Goal: Task Accomplishment & Management: Use online tool/utility

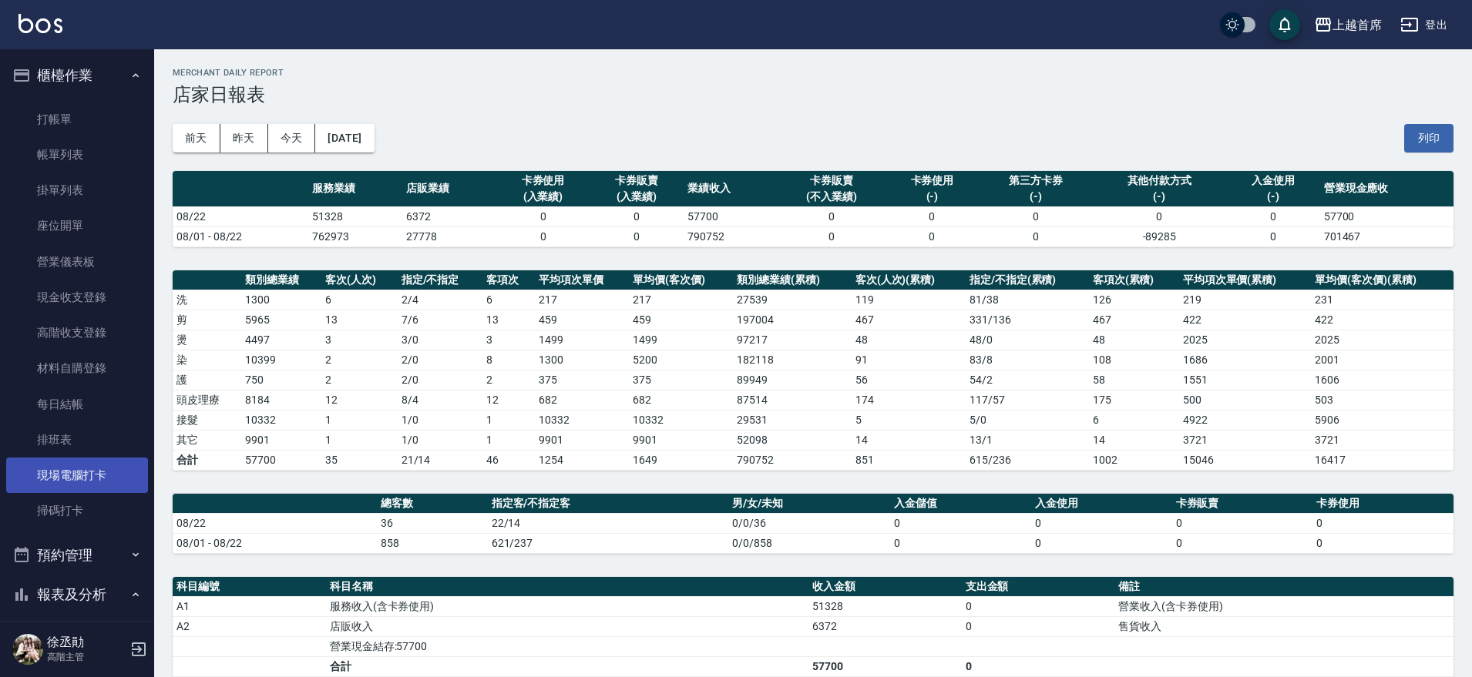
click at [119, 465] on link "現場電腦打卡" at bounding box center [77, 475] width 142 height 35
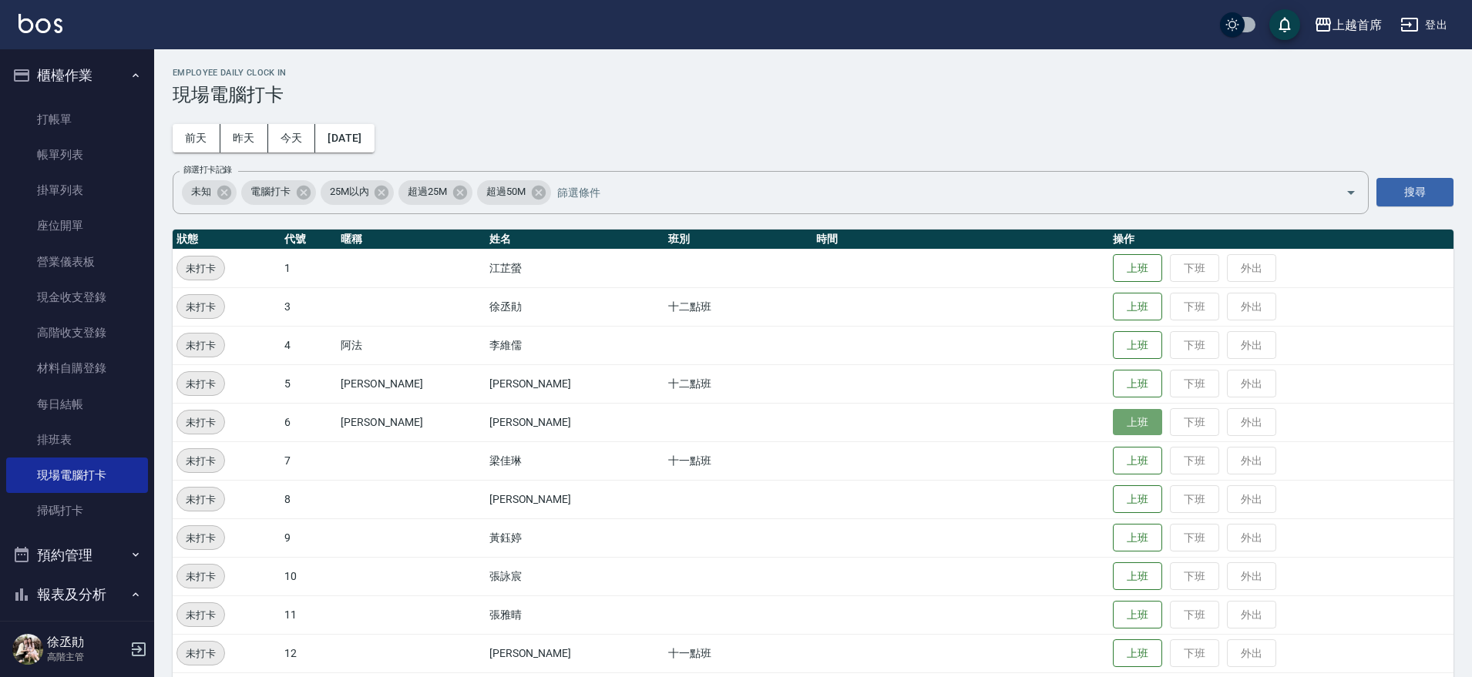
click at [1121, 422] on button "上班" at bounding box center [1137, 422] width 49 height 27
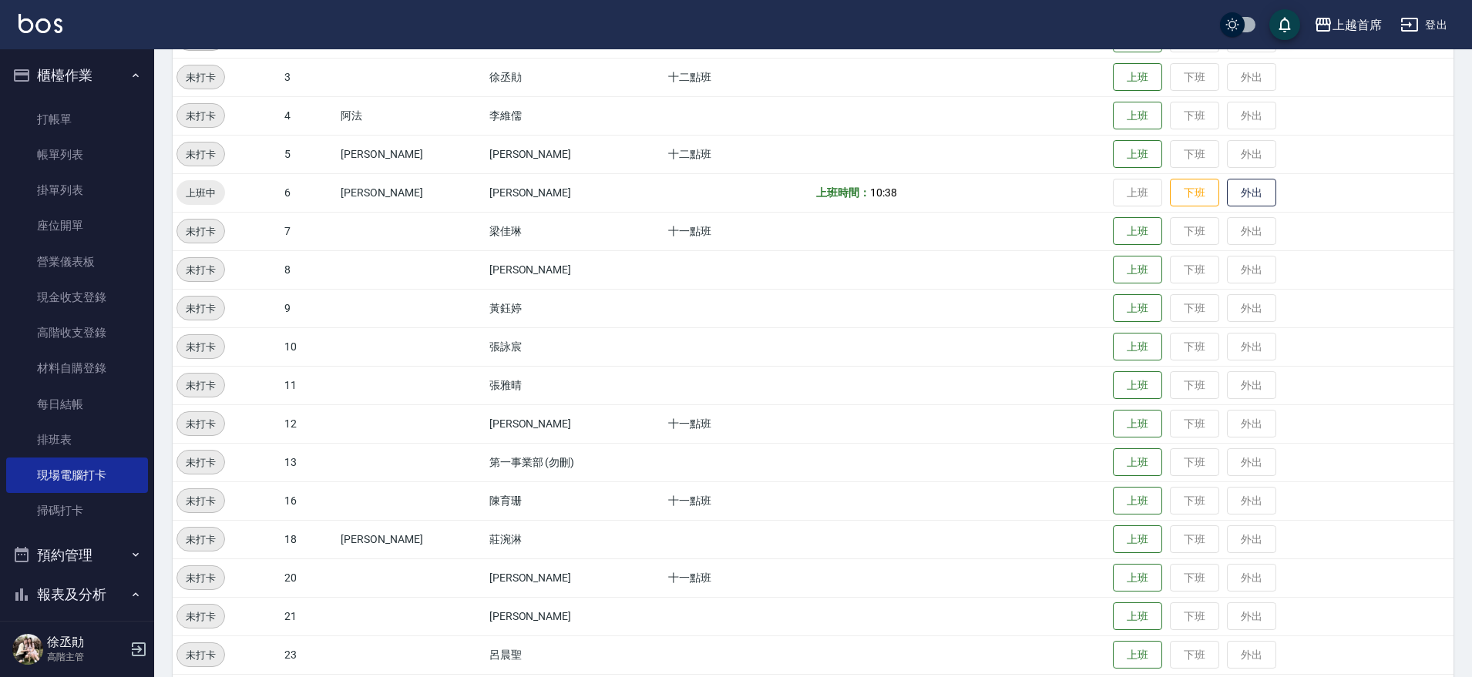
scroll to position [289, 0]
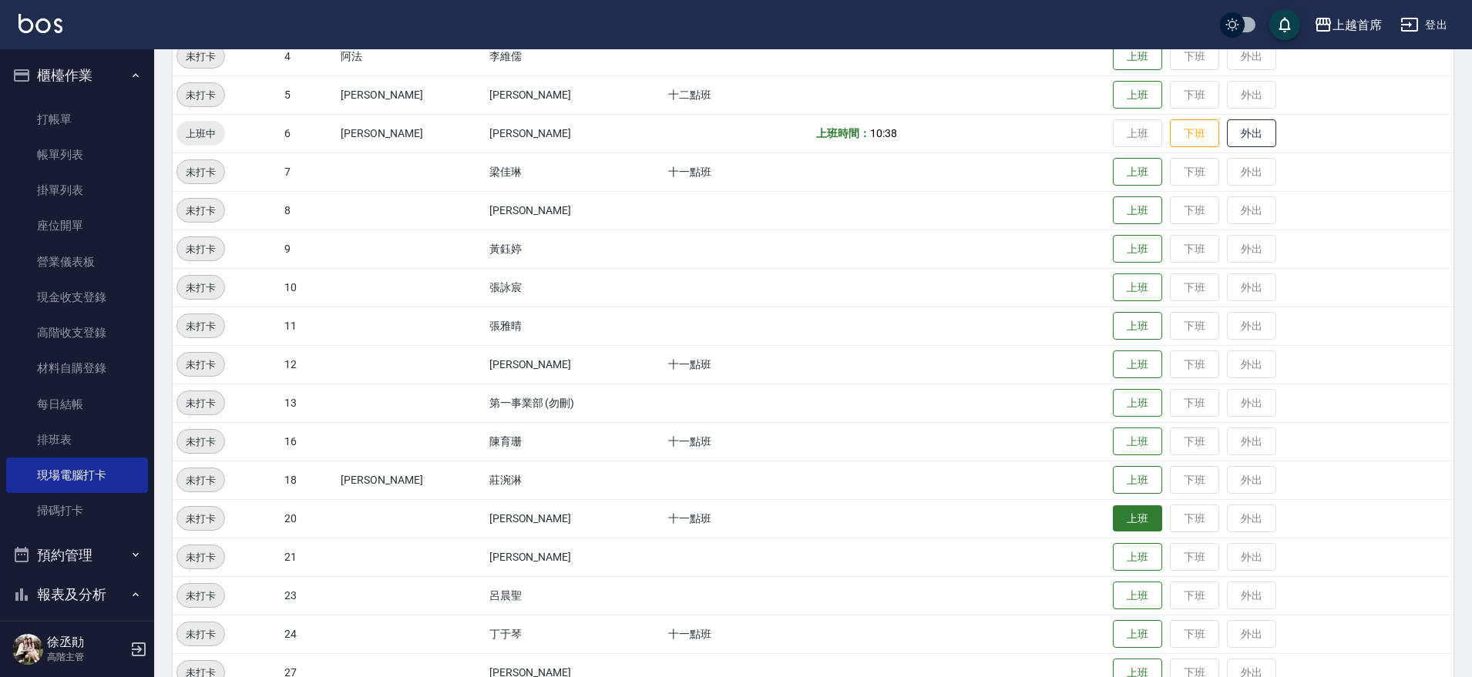
click at [1113, 522] on button "上班" at bounding box center [1137, 519] width 49 height 27
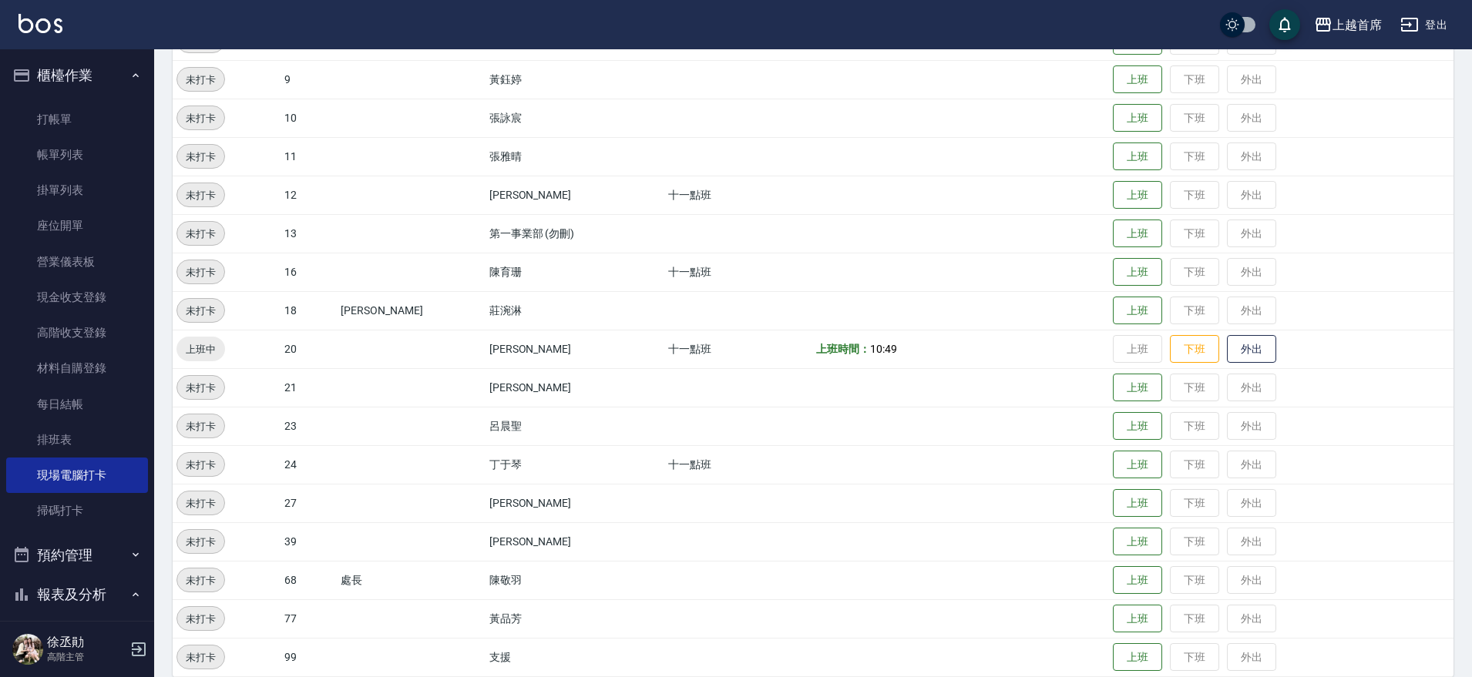
scroll to position [477, 0]
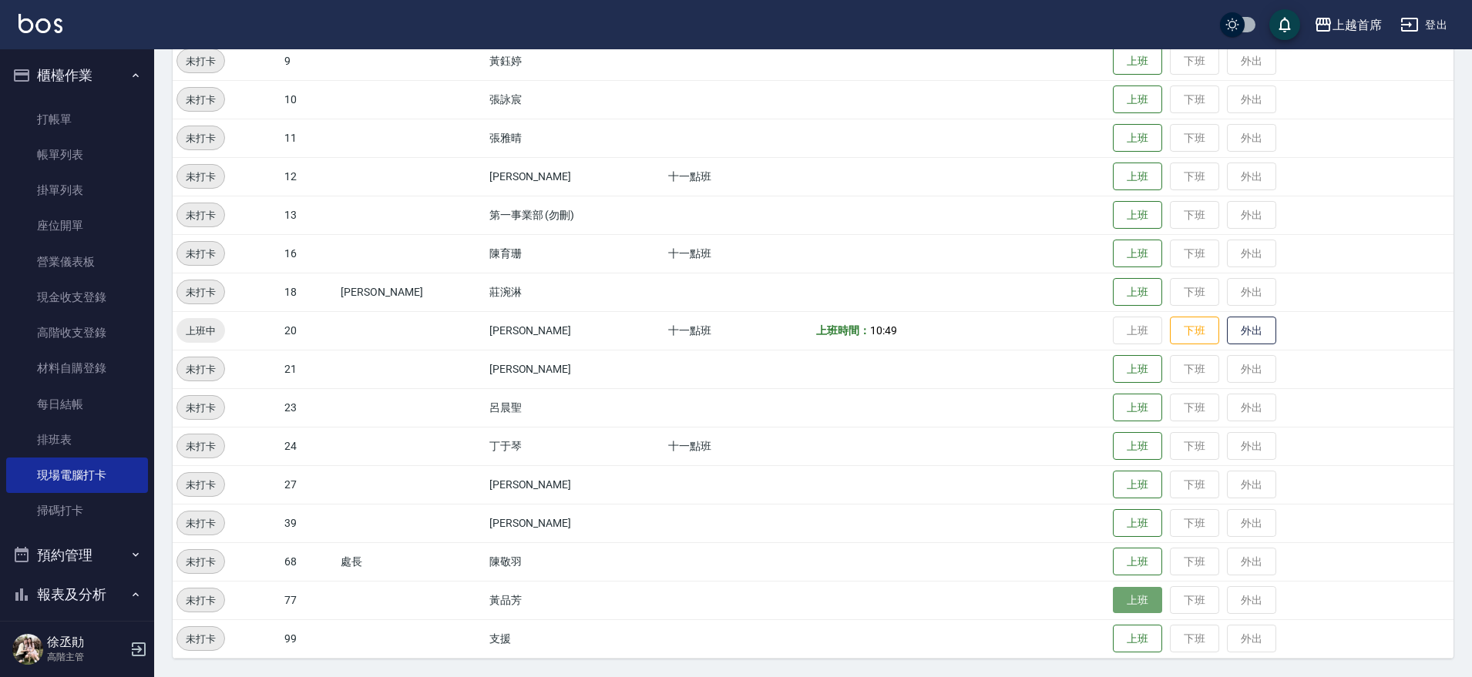
click at [1122, 595] on button "上班" at bounding box center [1137, 600] width 49 height 27
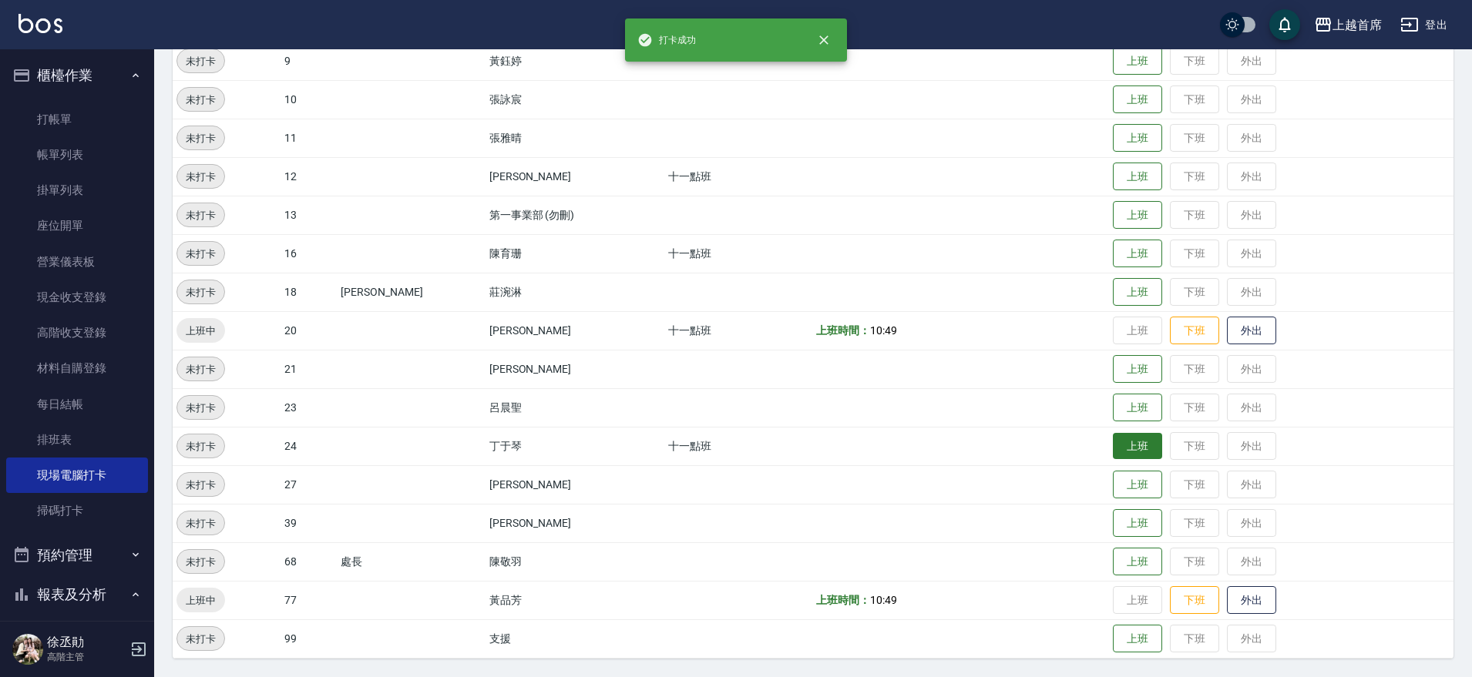
click at [1147, 442] on button "上班" at bounding box center [1137, 446] width 49 height 27
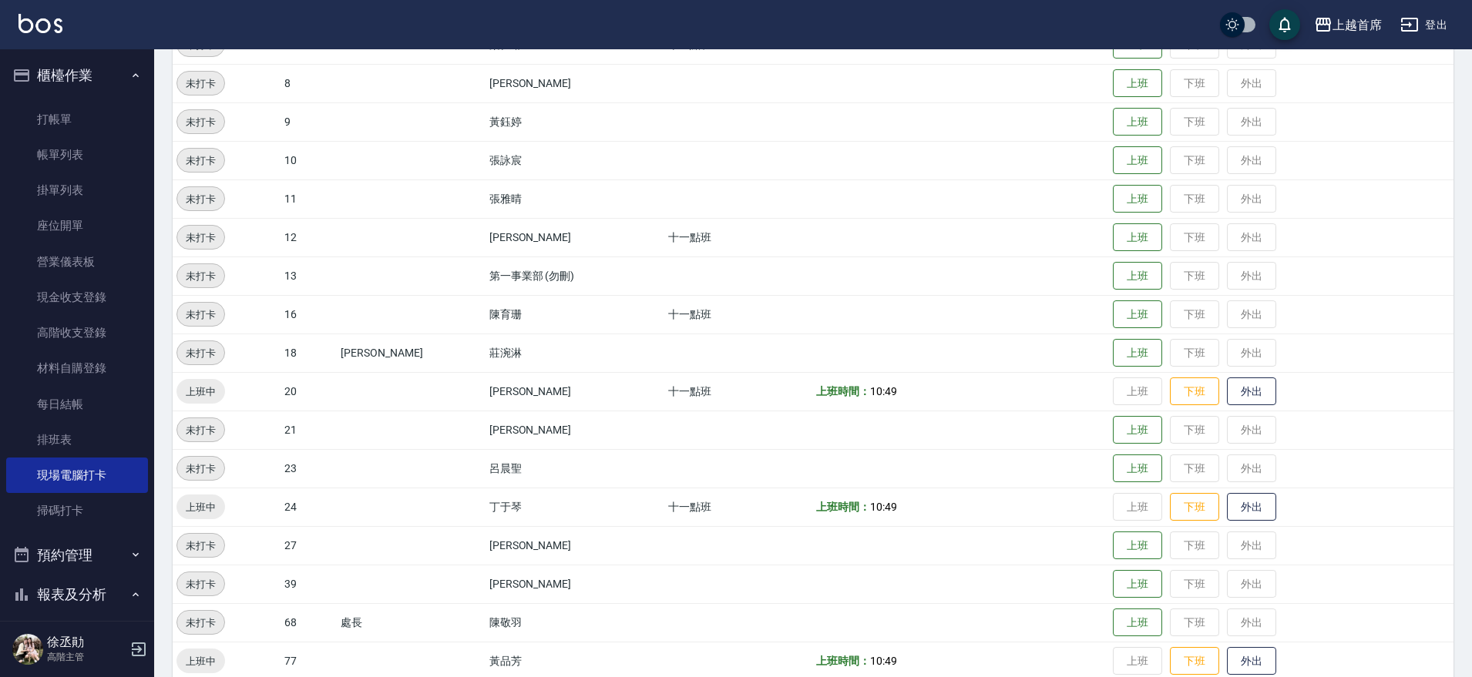
scroll to position [440, 0]
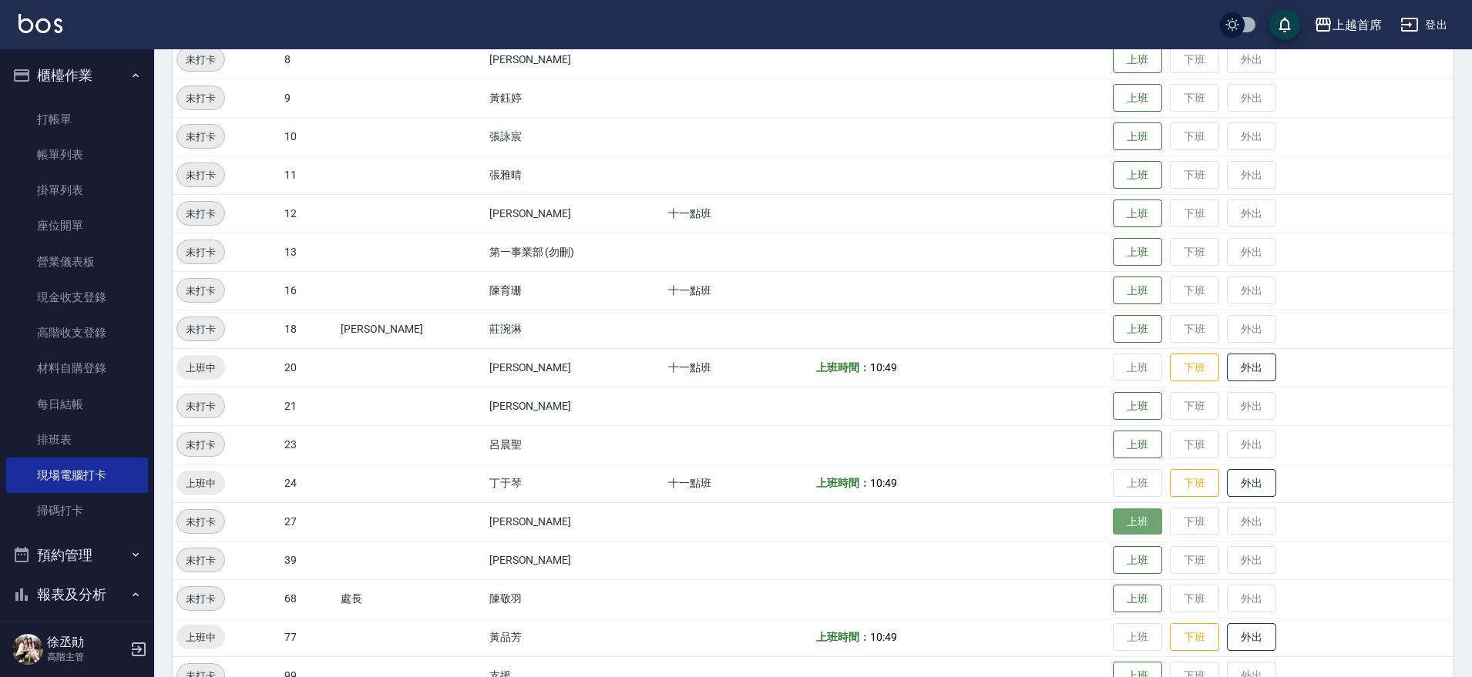
click at [1132, 526] on button "上班" at bounding box center [1137, 522] width 49 height 27
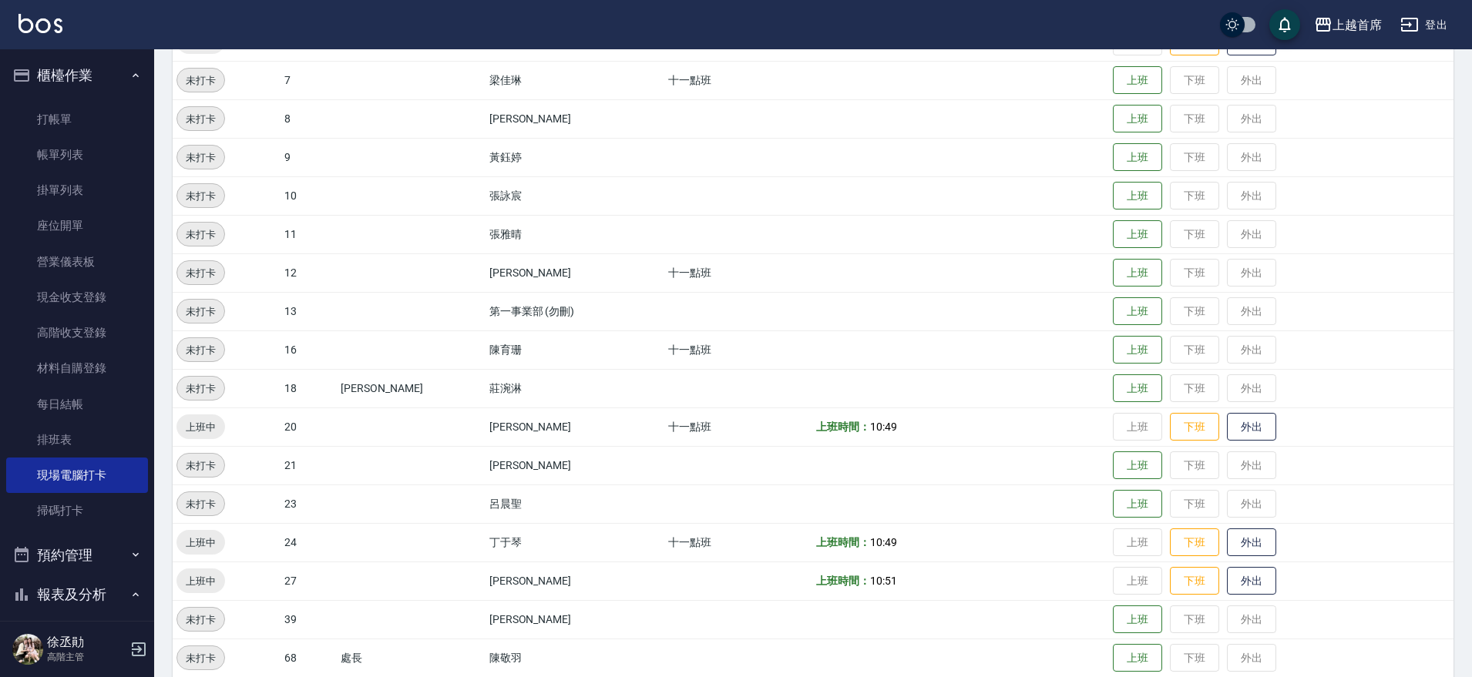
scroll to position [477, 0]
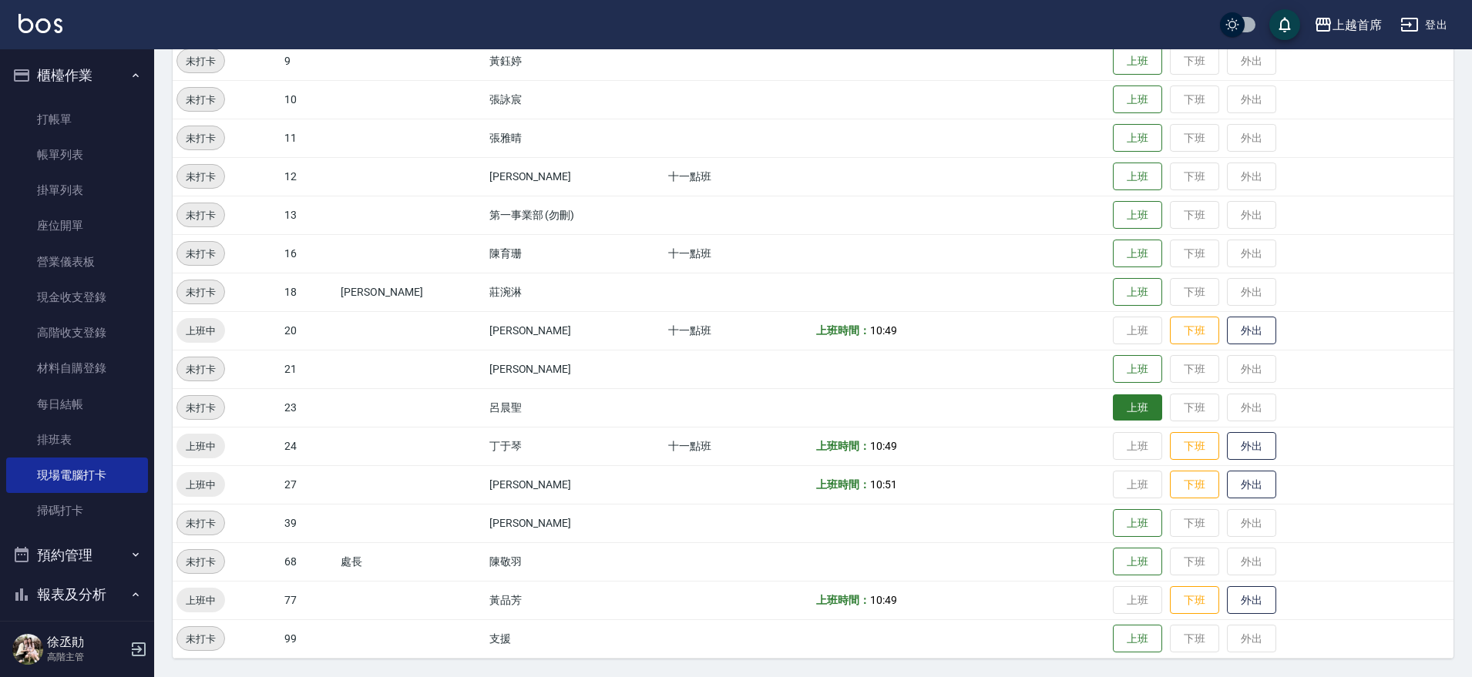
click at [1132, 417] on button "上班" at bounding box center [1137, 408] width 49 height 27
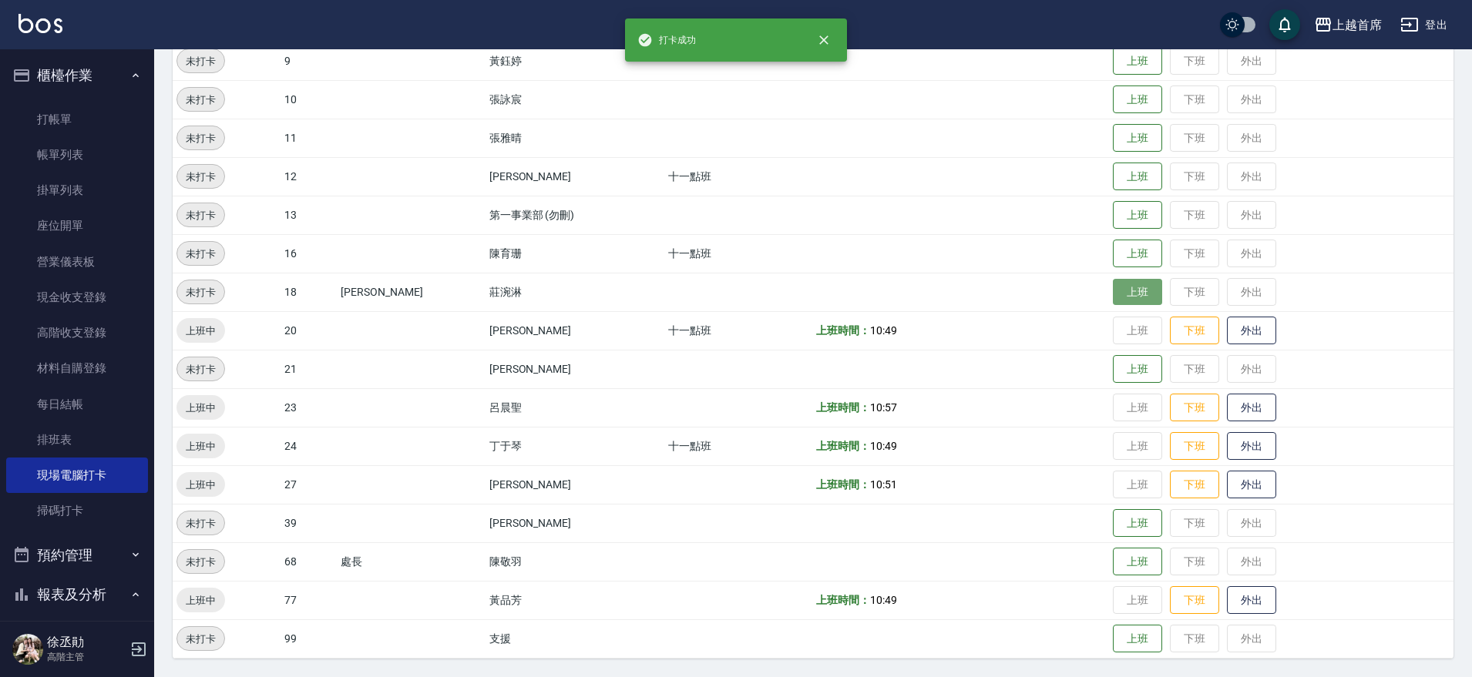
click at [1135, 291] on button "上班" at bounding box center [1137, 292] width 49 height 27
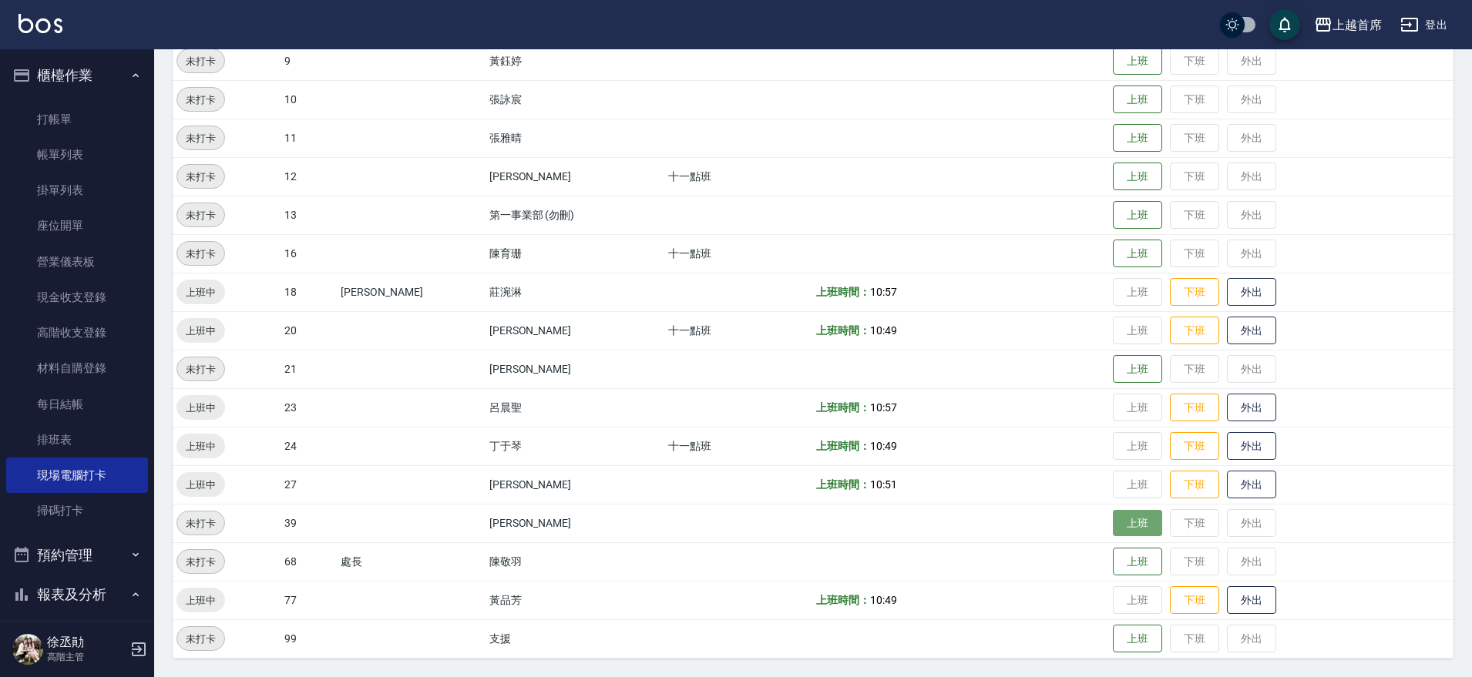
click at [1125, 510] on button "上班" at bounding box center [1137, 523] width 49 height 27
click at [1138, 174] on button "上班" at bounding box center [1137, 176] width 49 height 27
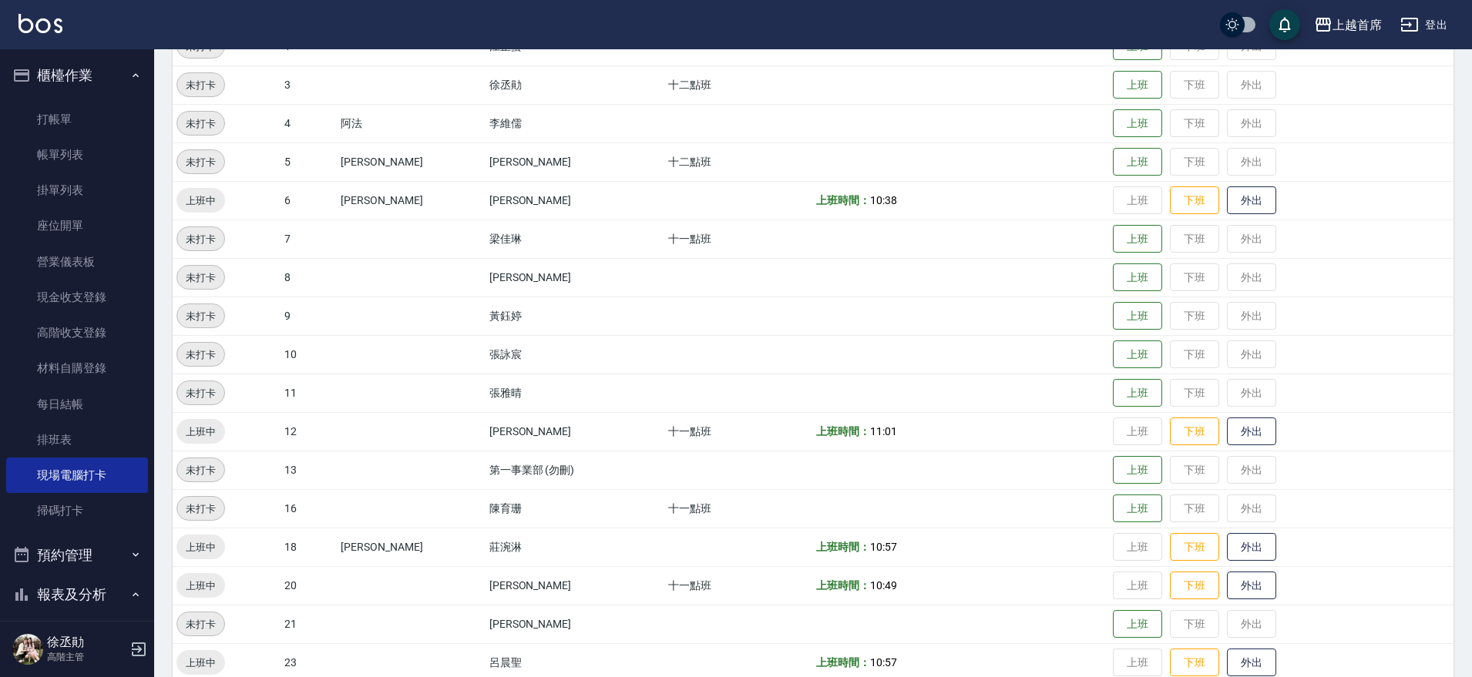
drag, startPoint x: 1060, startPoint y: 301, endPoint x: 1030, endPoint y: 183, distance: 122.4
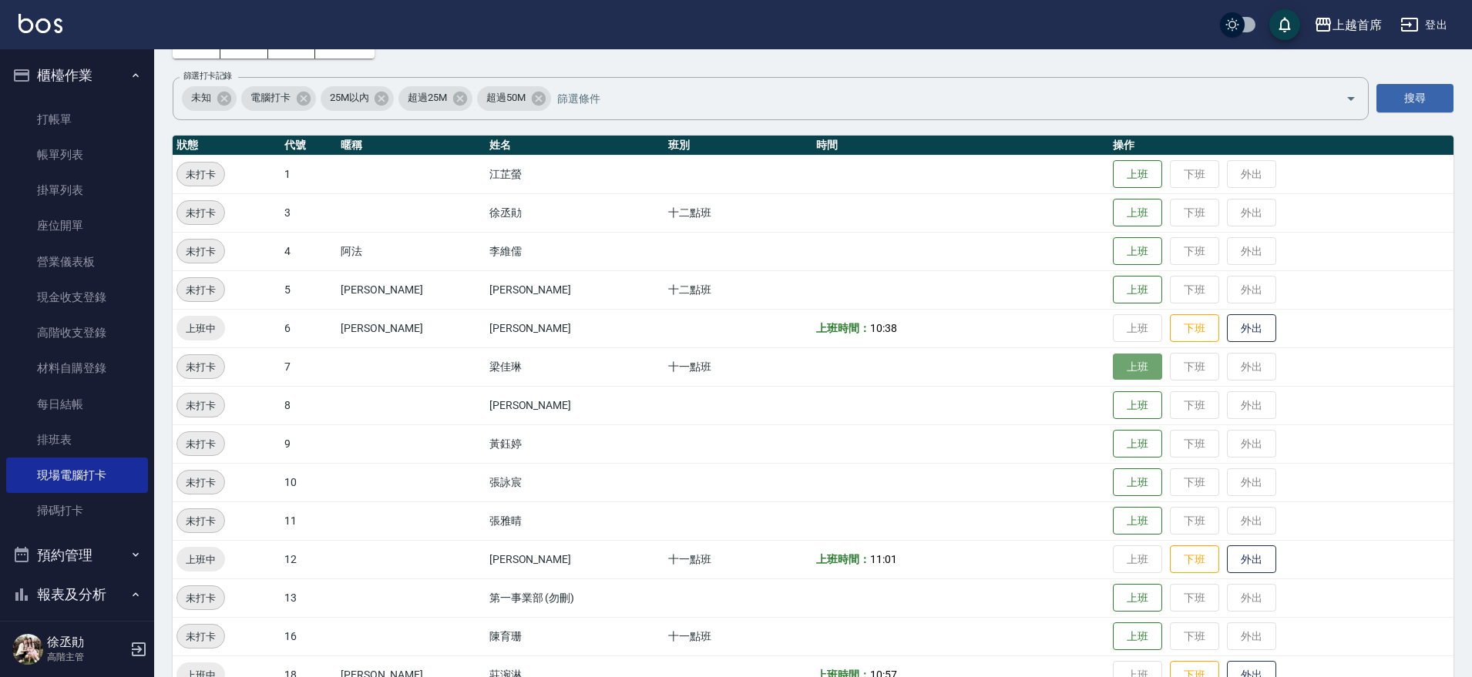
click at [1121, 368] on button "上班" at bounding box center [1137, 367] width 49 height 27
click at [1129, 291] on button "上班" at bounding box center [1137, 290] width 49 height 27
